Goal: Task Accomplishment & Management: Complete application form

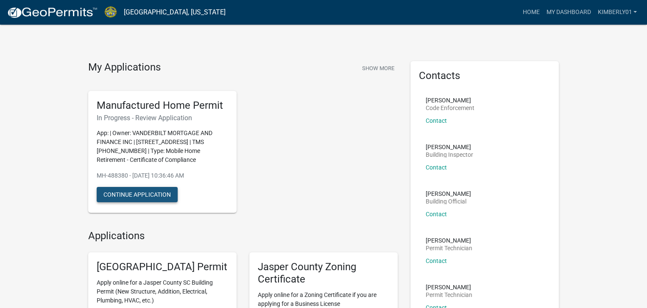
click at [170, 194] on button "Continue Application" at bounding box center [137, 194] width 81 height 15
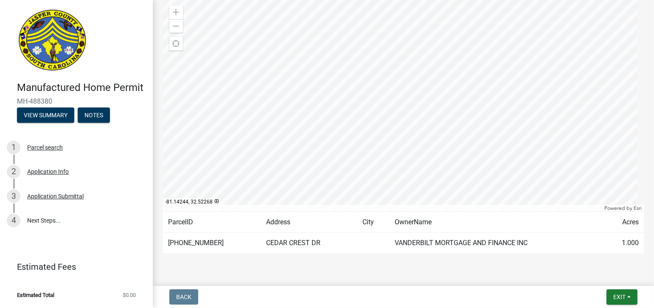
scroll to position [123, 0]
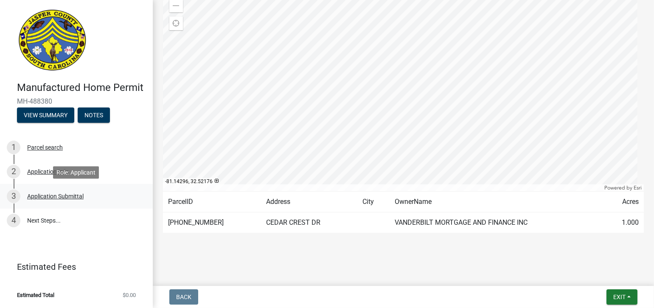
click at [67, 196] on div "Application Submittal" at bounding box center [55, 196] width 56 height 6
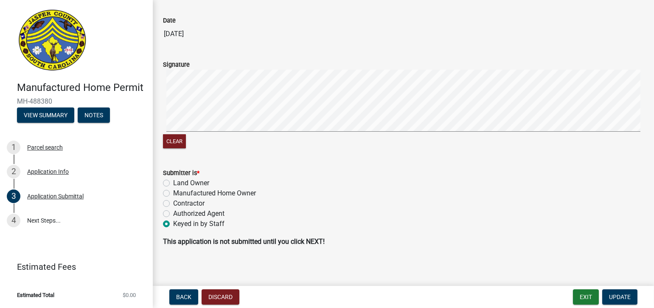
scroll to position [106, 0]
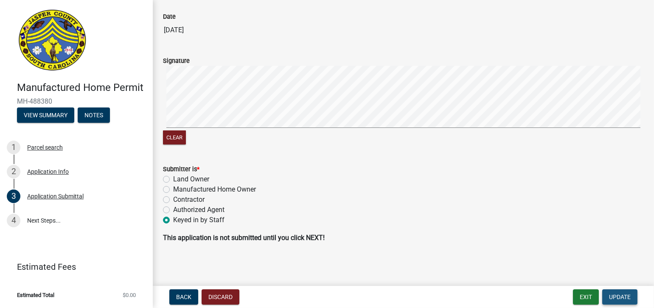
click at [626, 301] on button "Update" at bounding box center [619, 296] width 35 height 15
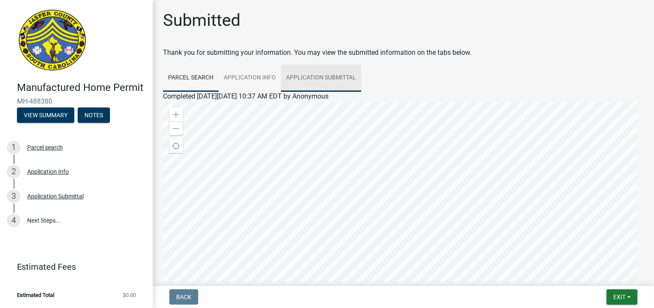
click at [325, 77] on link "Application Submittal" at bounding box center [321, 77] width 80 height 27
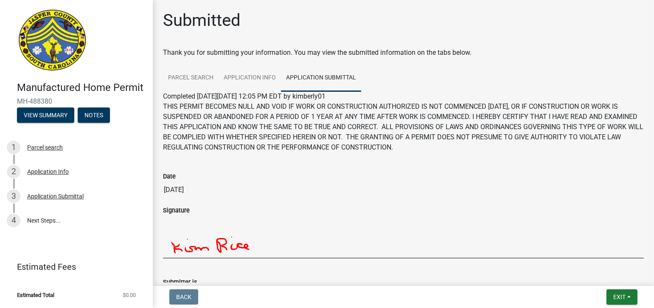
scroll to position [88, 0]
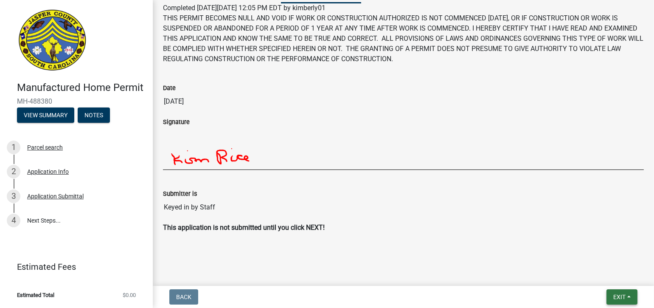
click at [629, 298] on button "Exit" at bounding box center [621, 296] width 31 height 15
click at [606, 255] on button "Save" at bounding box center [603, 254] width 68 height 20
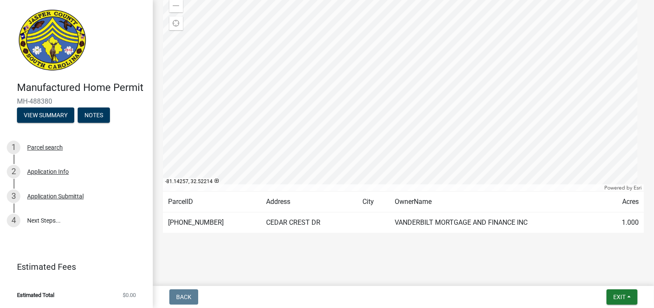
scroll to position [0, 0]
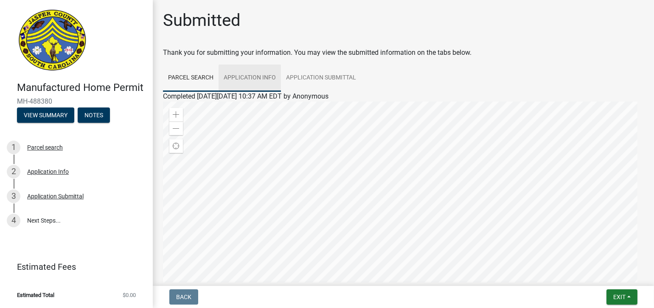
click at [259, 76] on link "Application Info" at bounding box center [250, 77] width 62 height 27
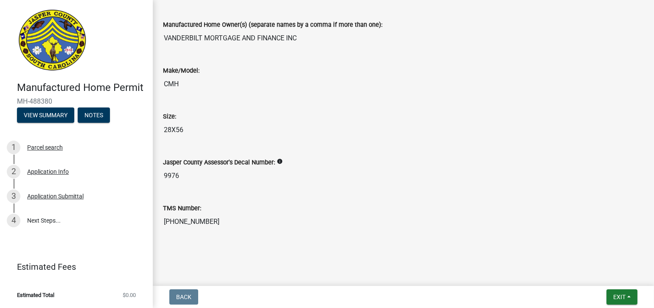
scroll to position [1015, 0]
click at [31, 222] on link "4 Next Steps..." at bounding box center [76, 220] width 153 height 25
click at [78, 198] on div "Application Submittal" at bounding box center [55, 196] width 56 height 6
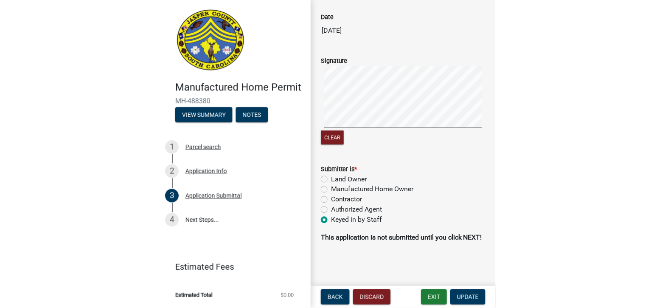
scroll to position [106, 0]
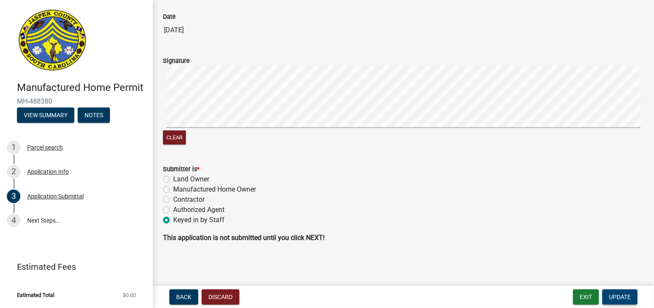
click at [628, 300] on button "Update" at bounding box center [619, 296] width 35 height 15
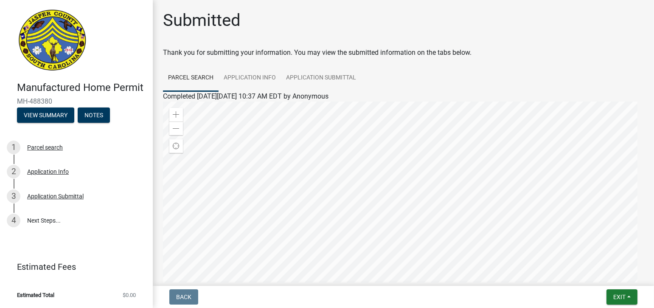
scroll to position [0, 0]
click at [321, 77] on link "Application Submittal" at bounding box center [321, 77] width 80 height 27
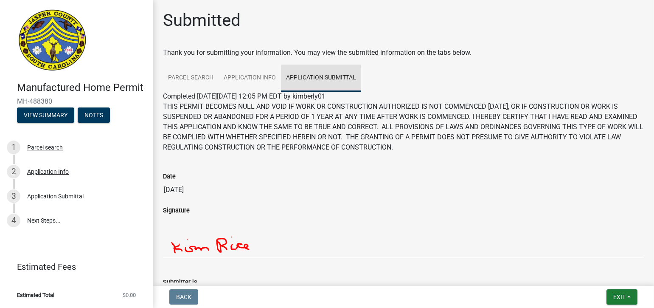
click at [308, 77] on link "Application Submittal" at bounding box center [321, 77] width 80 height 27
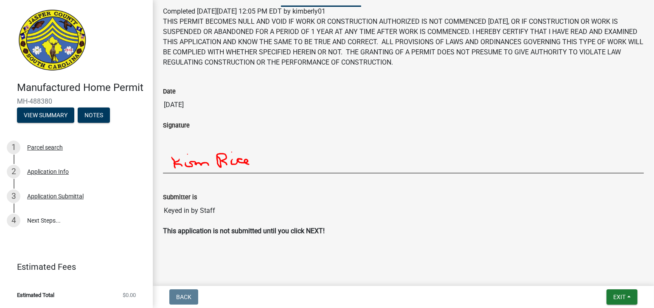
scroll to position [88, 0]
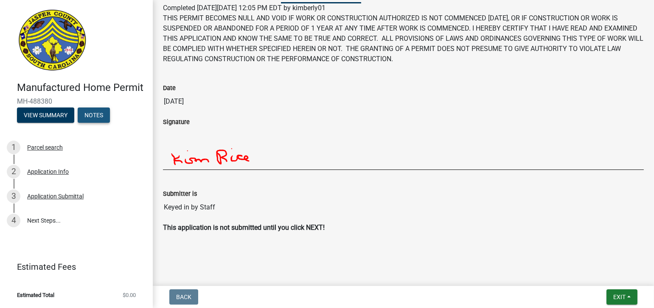
click at [104, 116] on button "Notes" at bounding box center [94, 114] width 32 height 15
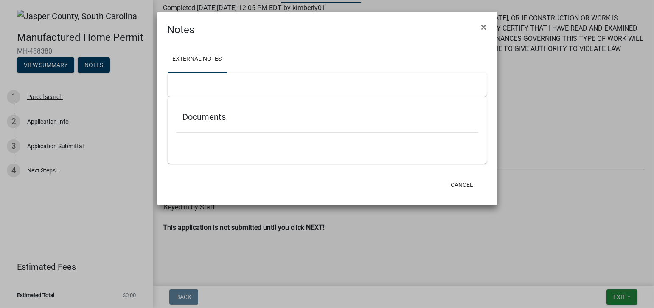
click at [51, 64] on ngb-modal-window "Notes × External Notes Documents Cancel" at bounding box center [327, 154] width 654 height 308
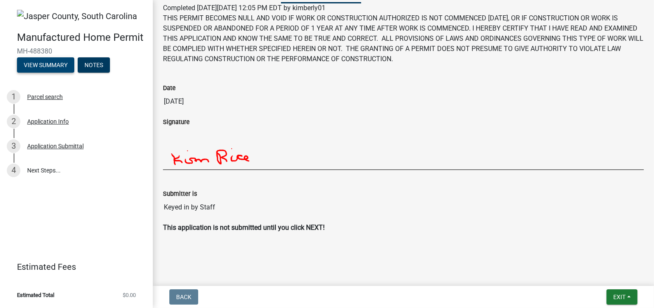
click at [51, 64] on button "View Summary" at bounding box center [45, 64] width 57 height 15
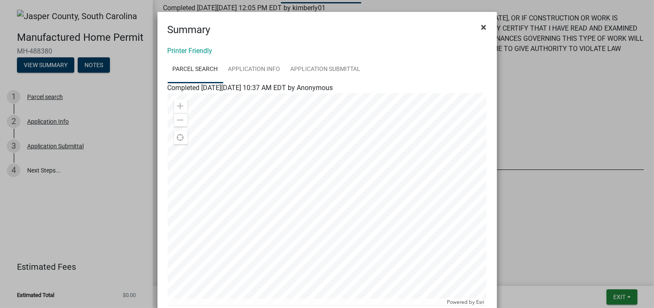
click at [481, 25] on span "×" at bounding box center [484, 27] width 6 height 12
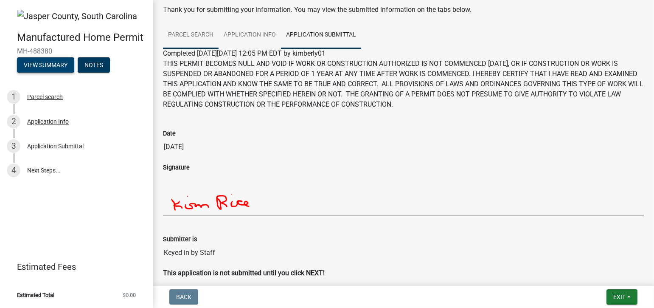
scroll to position [0, 0]
